Goal: Navigation & Orientation: Understand site structure

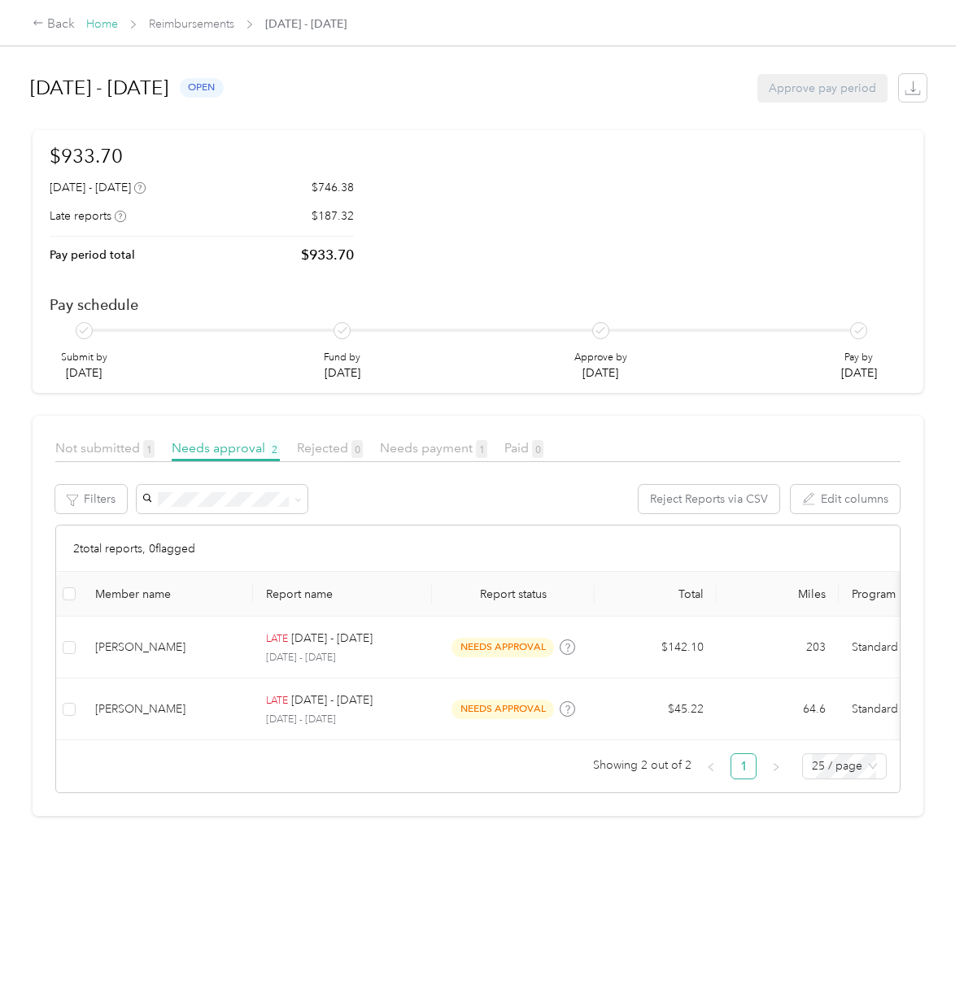
click at [100, 19] on link "Home" at bounding box center [102, 24] width 32 height 14
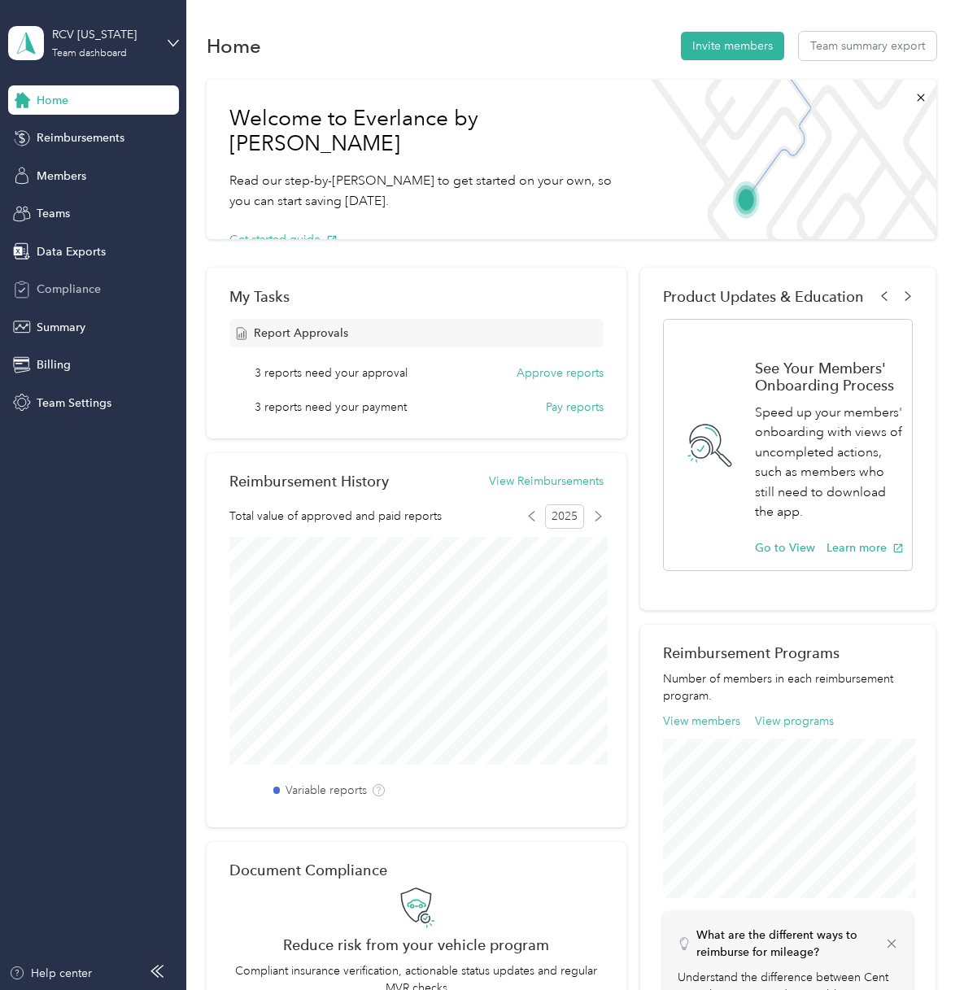
click at [76, 284] on span "Compliance" at bounding box center [69, 289] width 64 height 17
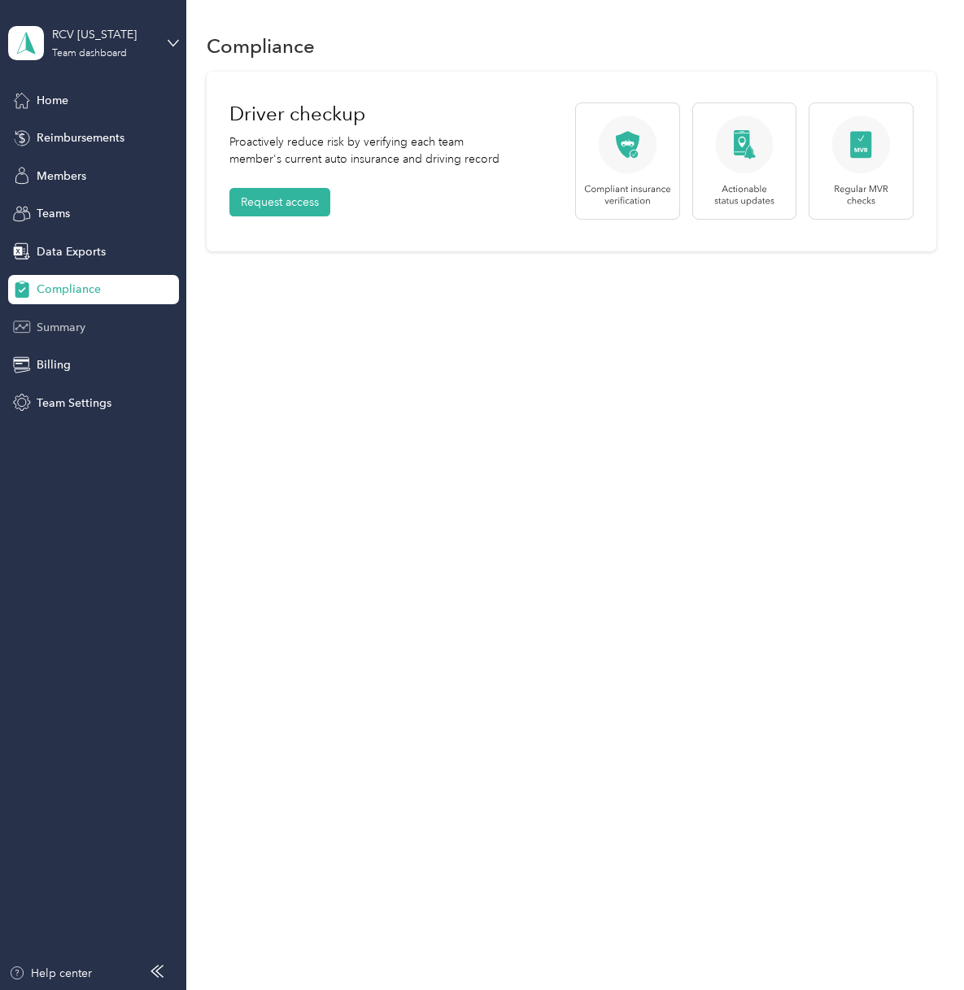
click at [74, 331] on span "Summary" at bounding box center [61, 327] width 49 height 17
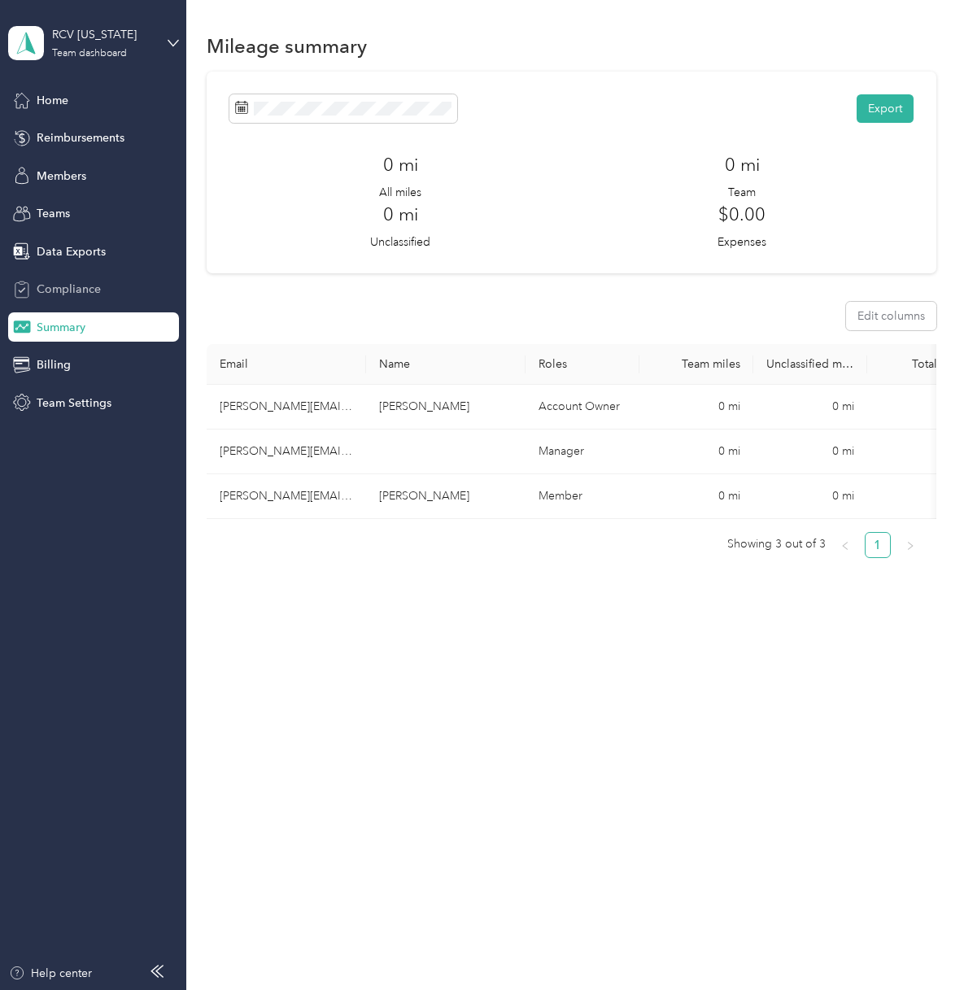
click at [73, 290] on span "Compliance" at bounding box center [69, 289] width 64 height 17
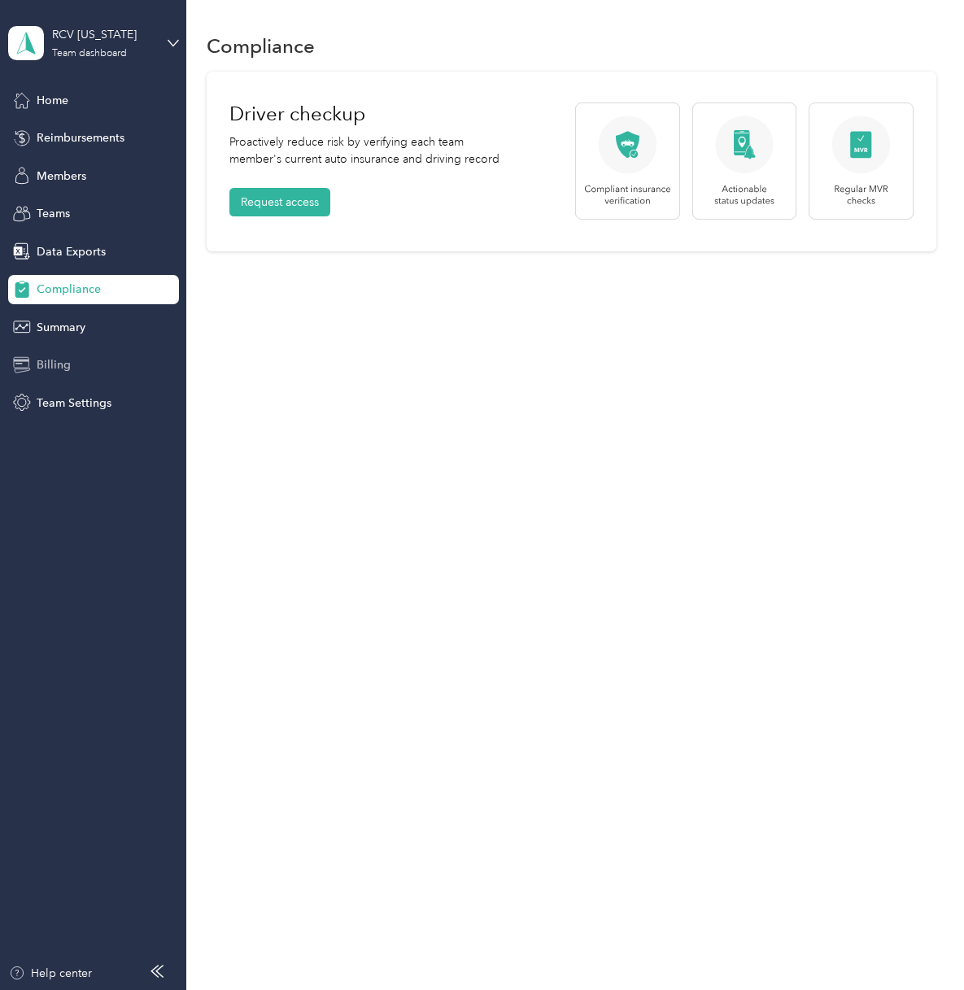
click at [60, 368] on span "Billing" at bounding box center [54, 364] width 34 height 17
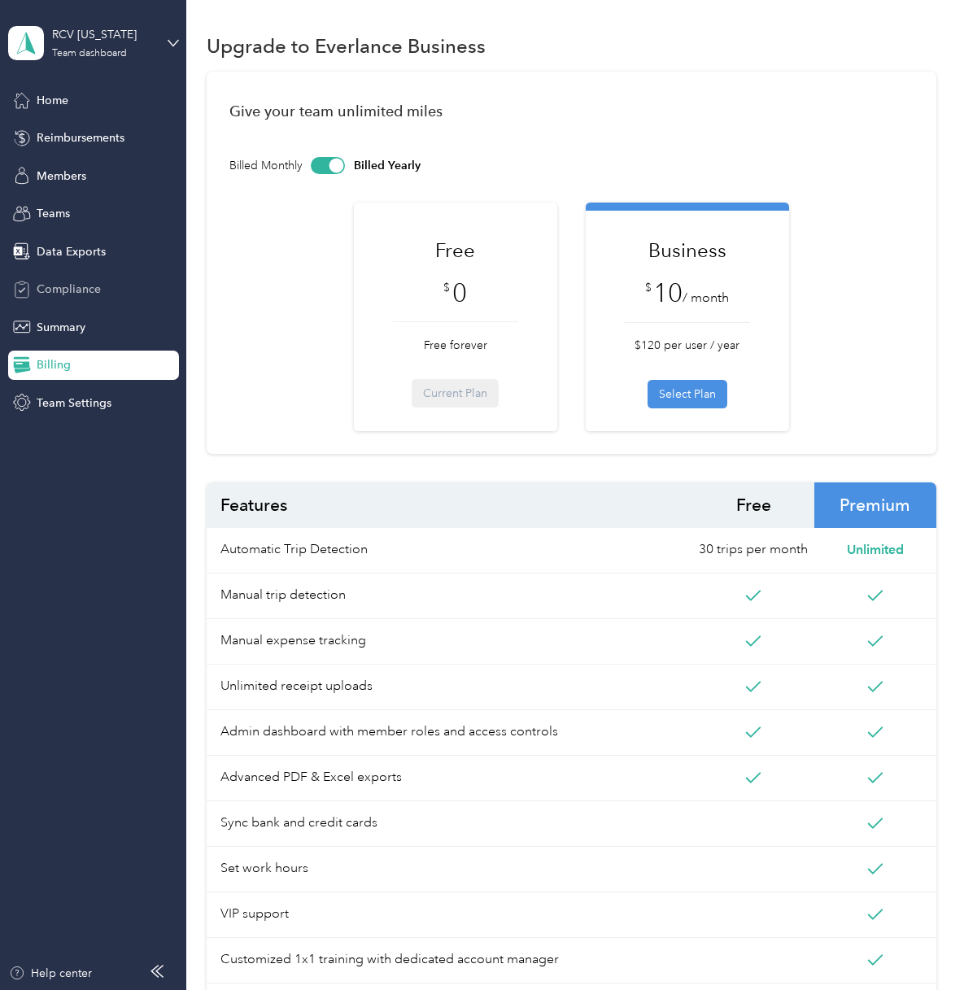
click at [82, 293] on span "Compliance" at bounding box center [69, 289] width 64 height 17
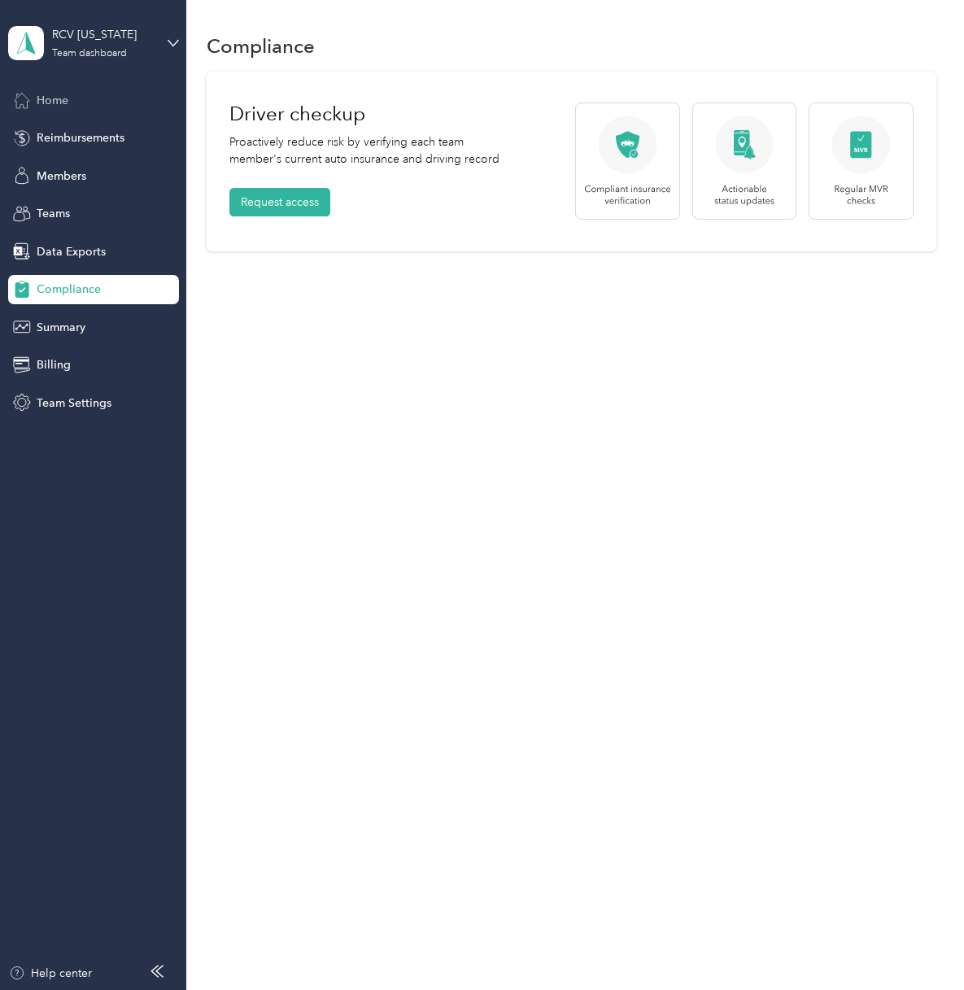
click at [60, 102] on span "Home" at bounding box center [53, 100] width 32 height 17
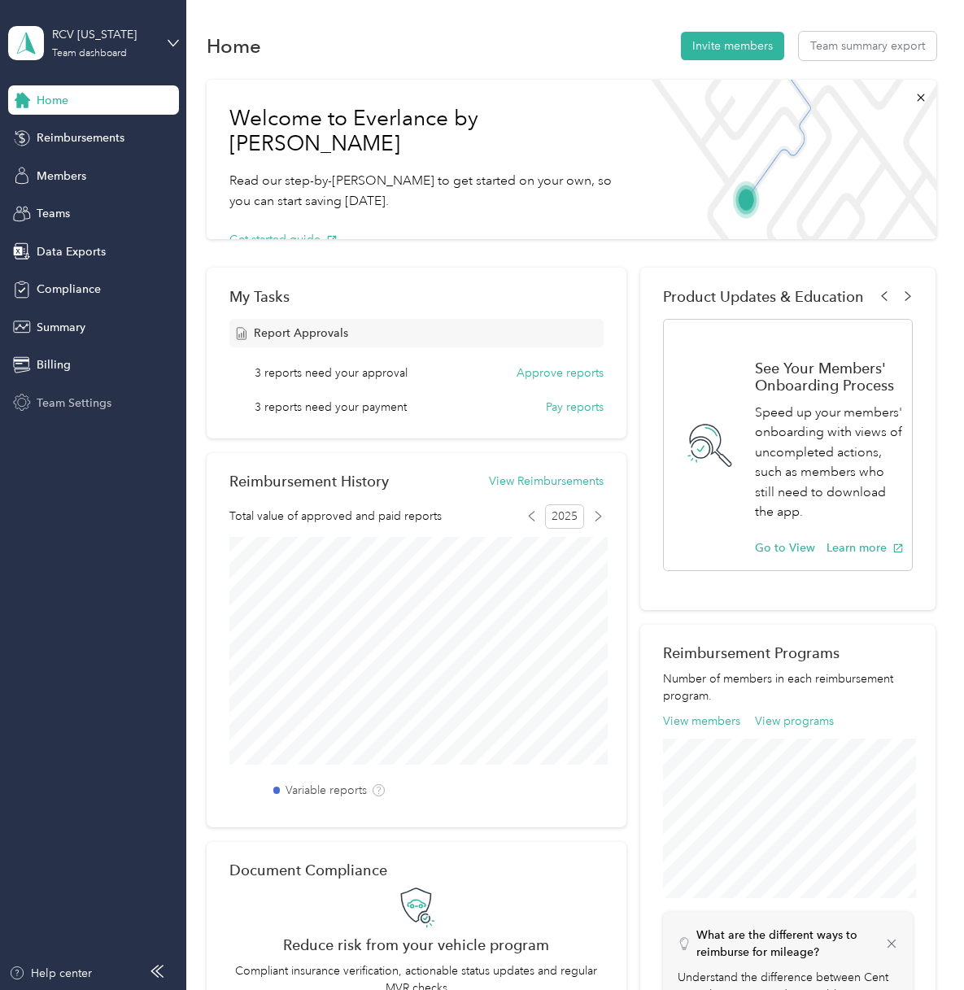
click at [78, 409] on span "Team Settings" at bounding box center [74, 403] width 75 height 17
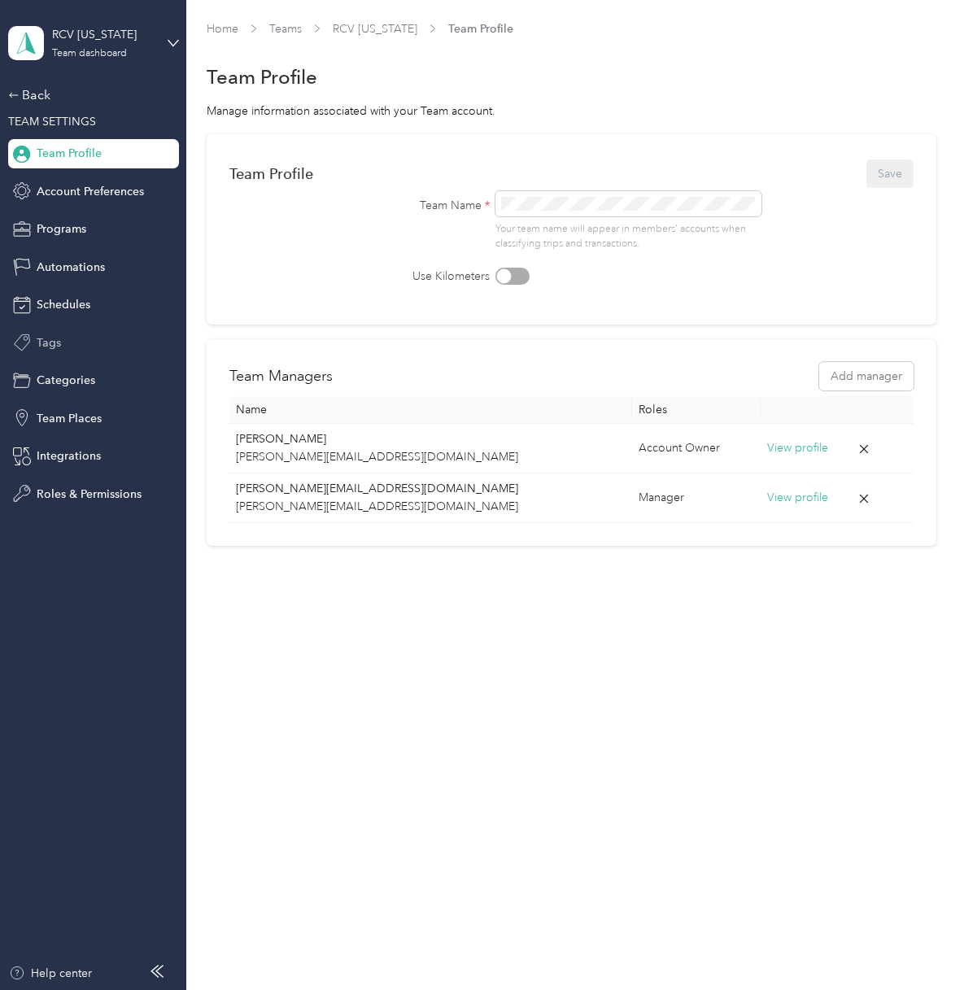
click at [31, 336] on div "Tags" at bounding box center [93, 342] width 171 height 29
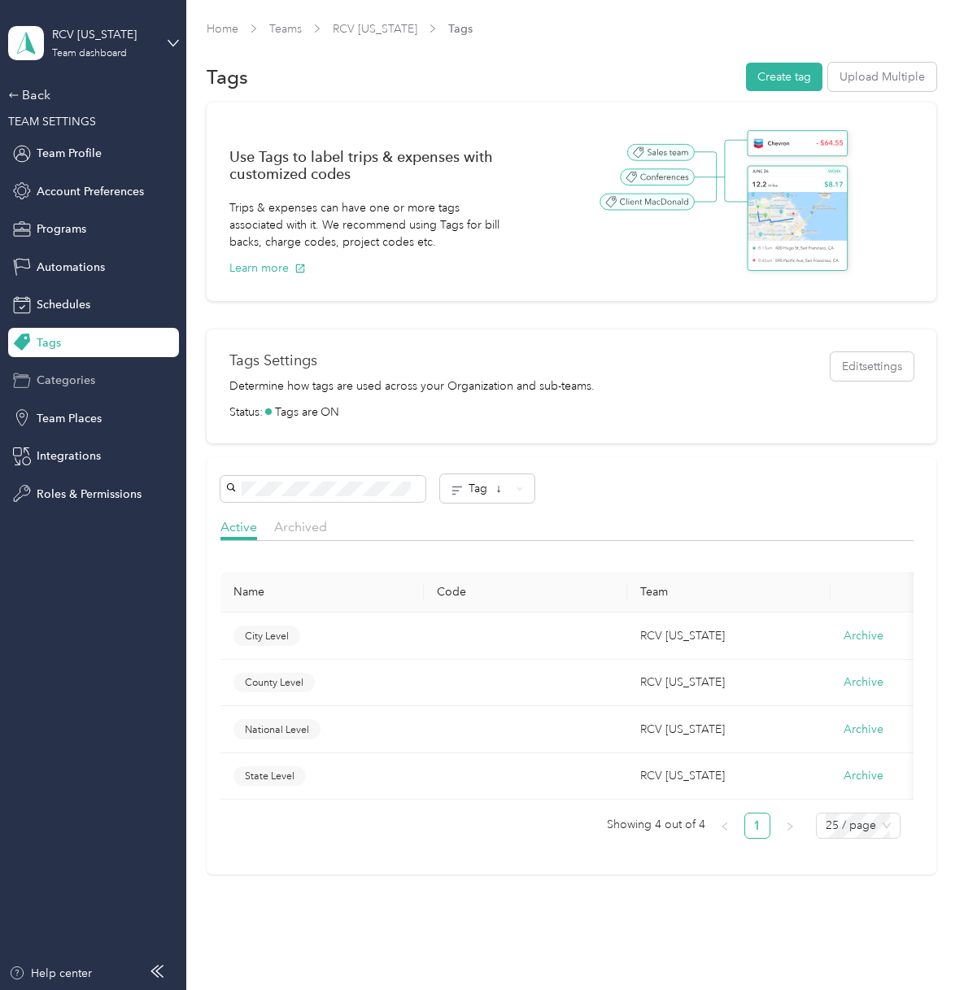
click at [67, 382] on span "Categories" at bounding box center [66, 380] width 59 height 17
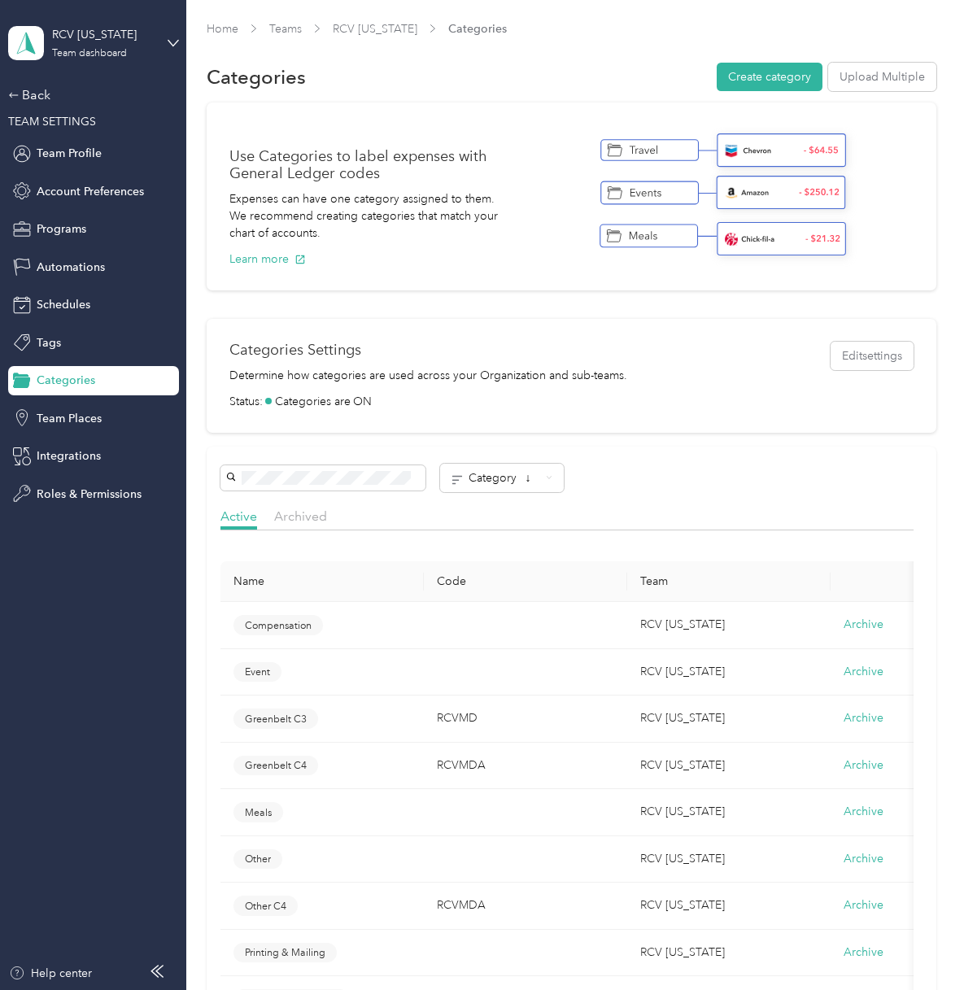
scroll to position [2, 0]
